Goal: Task Accomplishment & Management: Manage account settings

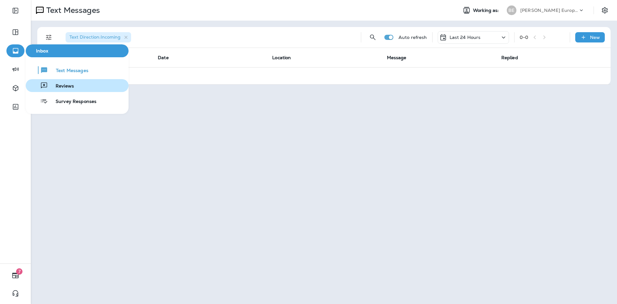
click at [65, 87] on span "Reviews" at bounding box center [61, 86] width 26 height 6
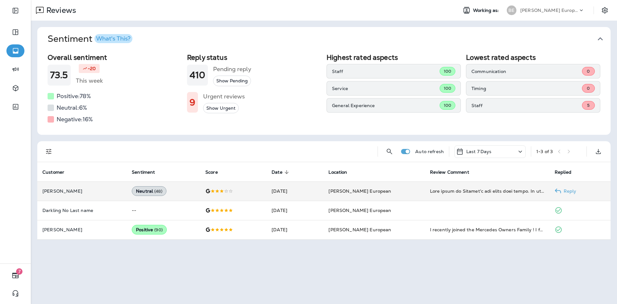
click at [445, 195] on td at bounding box center [487, 190] width 125 height 19
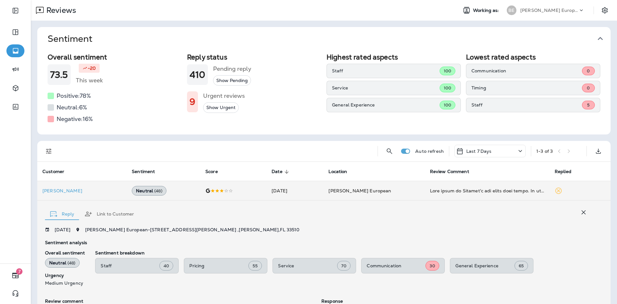
scroll to position [126, 0]
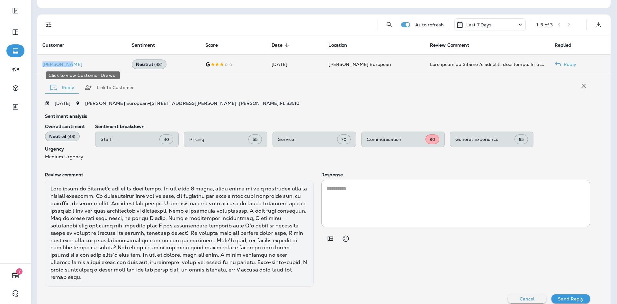
drag, startPoint x: 38, startPoint y: 65, endPoint x: 72, endPoint y: 63, distance: 34.1
click at [72, 63] on td "[PERSON_NAME]" at bounding box center [81, 64] width 89 height 19
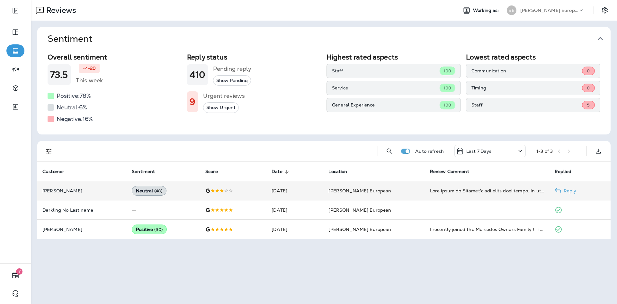
scroll to position [0, 0]
click at [191, 186] on td "Neutral ( 48 )" at bounding box center [164, 190] width 74 height 19
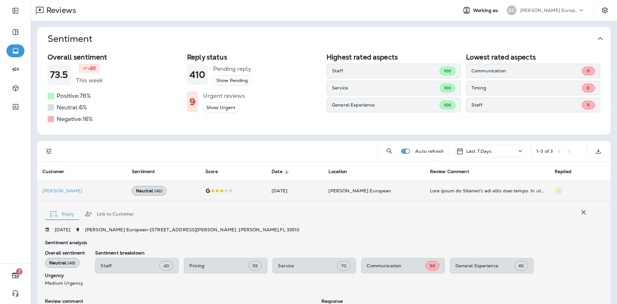
scroll to position [126, 0]
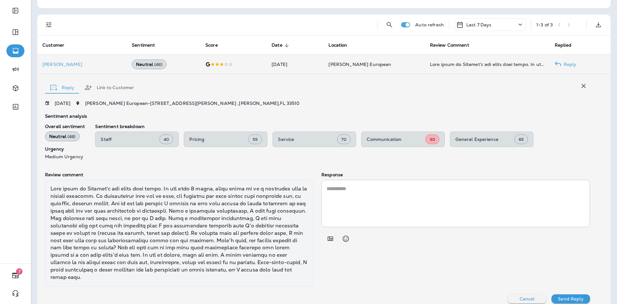
click at [360, 68] on td "[PERSON_NAME] European" at bounding box center [373, 64] width 101 height 19
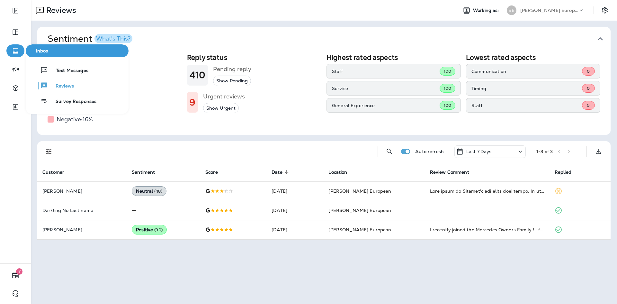
click at [13, 52] on icon "button" at bounding box center [15, 50] width 5 height 5
click at [72, 70] on span "Text Messages" at bounding box center [68, 71] width 40 height 6
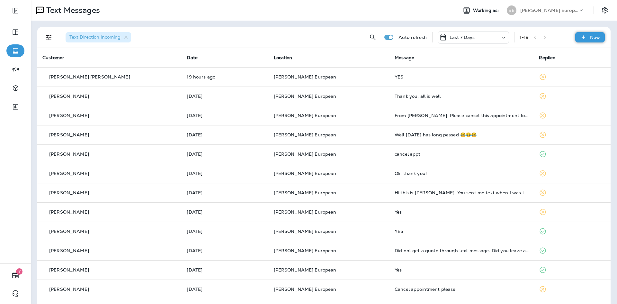
click at [591, 40] on div "New" at bounding box center [590, 37] width 30 height 10
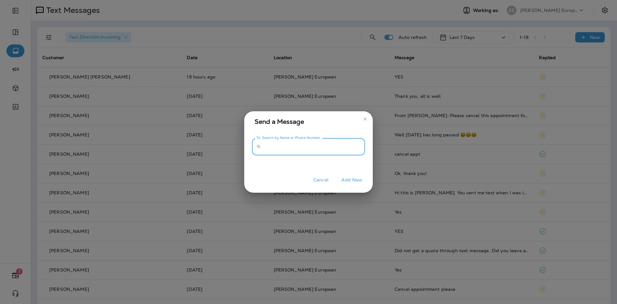
click at [279, 147] on input "To: Search by Name or Phone Number" at bounding box center [314, 146] width 102 height 17
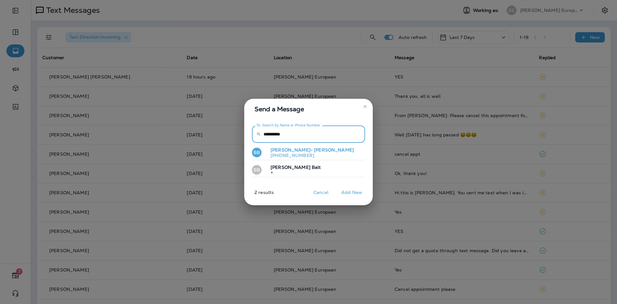
type input "**********"
click at [295, 154] on p "[PHONE_NUMBER]" at bounding box center [309, 155] width 88 height 5
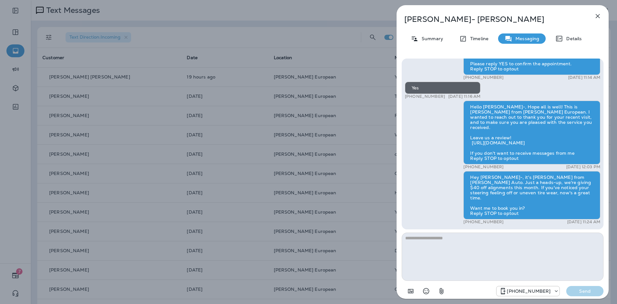
drag, startPoint x: 410, startPoint y: 107, endPoint x: 439, endPoint y: 104, distance: 29.6
click at [439, 99] on div "+1 (757) 618-1184 [DATE] 11:16 AM" at bounding box center [443, 96] width 76 height 5
copy p "[PHONE_NUMBER]"
click at [598, 14] on icon "button" at bounding box center [598, 16] width 8 height 8
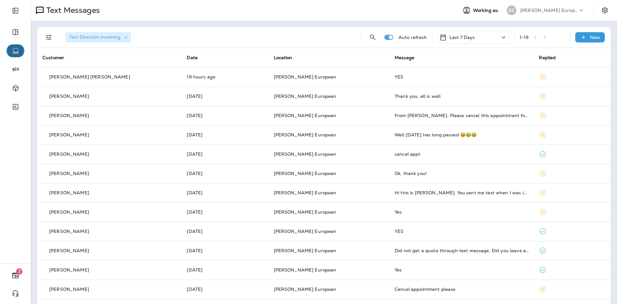
click at [14, 53] on icon "button" at bounding box center [15, 50] width 5 height 5
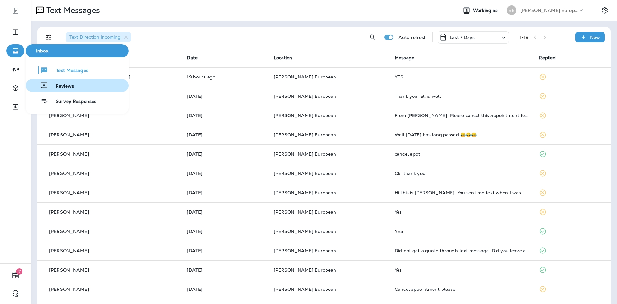
click at [69, 86] on span "Reviews" at bounding box center [61, 86] width 26 height 6
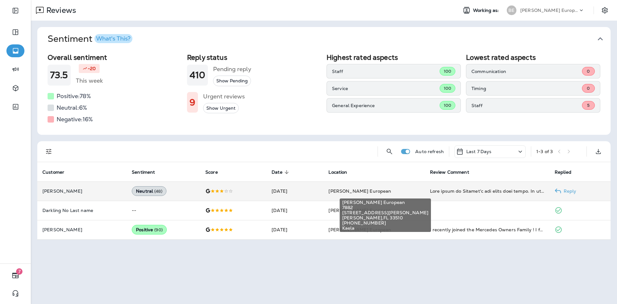
click at [347, 192] on span "[PERSON_NAME] European" at bounding box center [359, 191] width 63 height 6
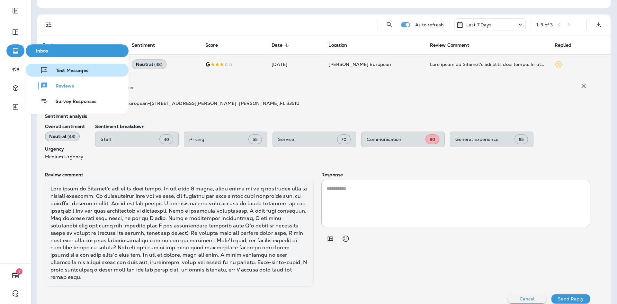
click at [67, 73] on span "Text Messages" at bounding box center [68, 71] width 40 height 6
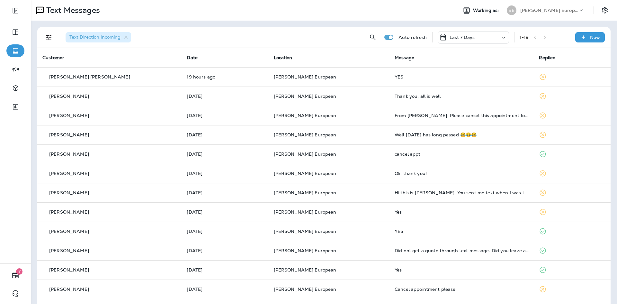
click at [475, 37] on div "Last 7 Days" at bounding box center [473, 37] width 71 height 13
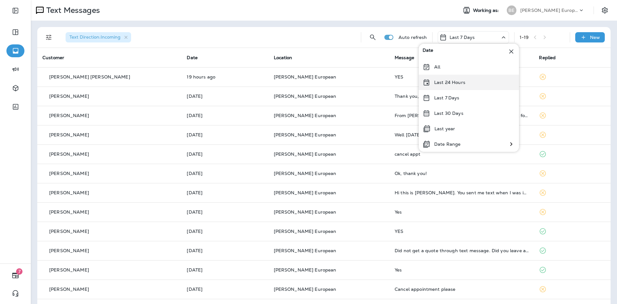
click at [453, 81] on p "Last 24 Hours" at bounding box center [449, 82] width 31 height 5
